Goal: Information Seeking & Learning: Learn about a topic

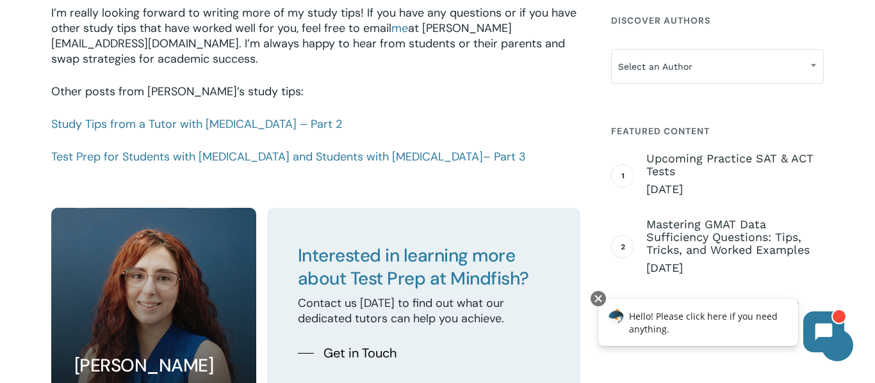
scroll to position [1936, 0]
click at [249, 116] on link "Study Tips from a Tutor with [MEDICAL_DATA] – Part 2" at bounding box center [196, 123] width 291 height 15
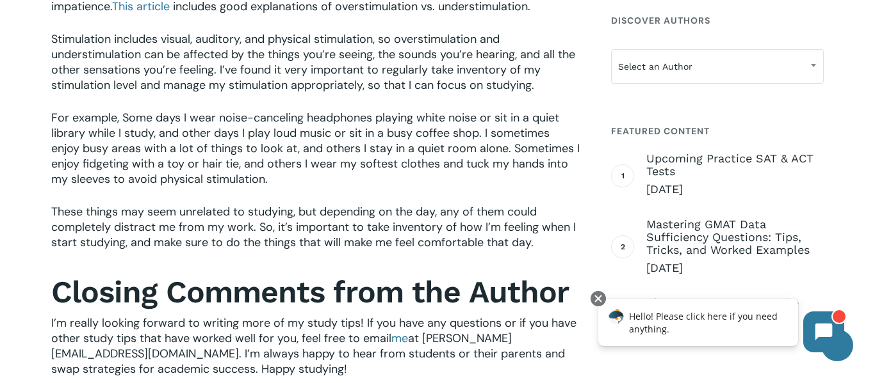
scroll to position [1285, 0]
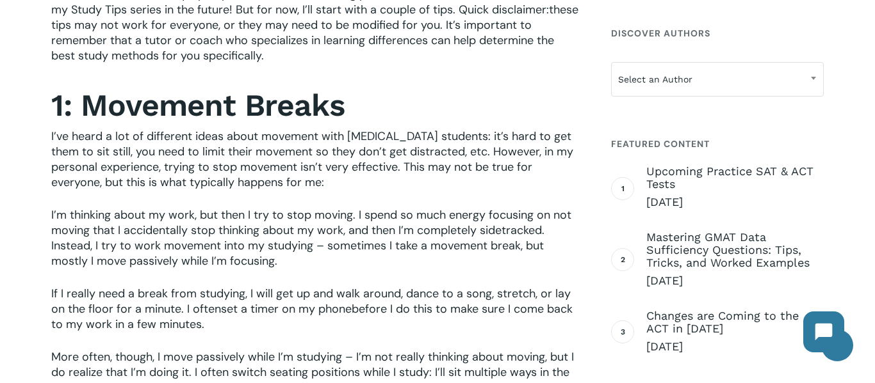
scroll to position [679, 0]
